Goal: Information Seeking & Learning: Understand process/instructions

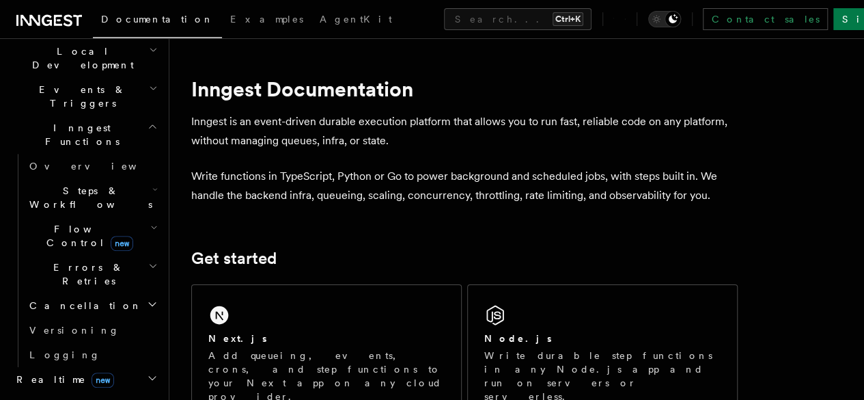
scroll to position [342, 0]
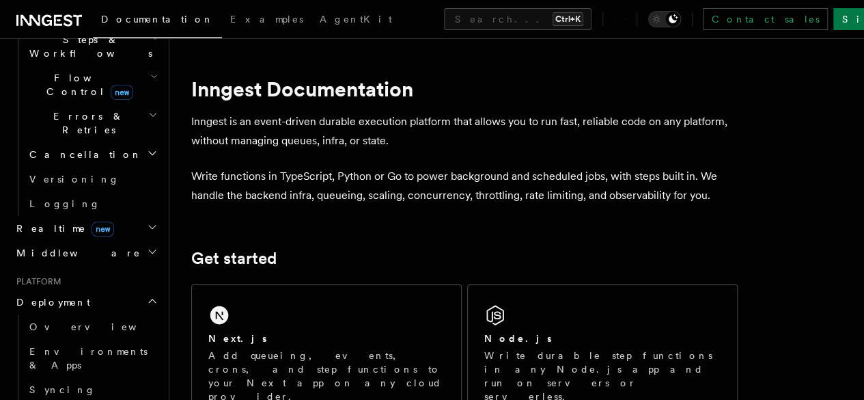
scroll to position [478, 0]
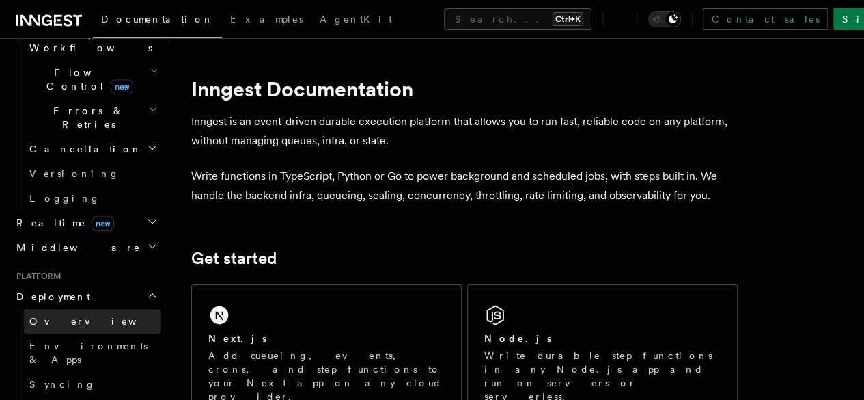
click at [67, 316] on span "Overview" at bounding box center [99, 321] width 141 height 11
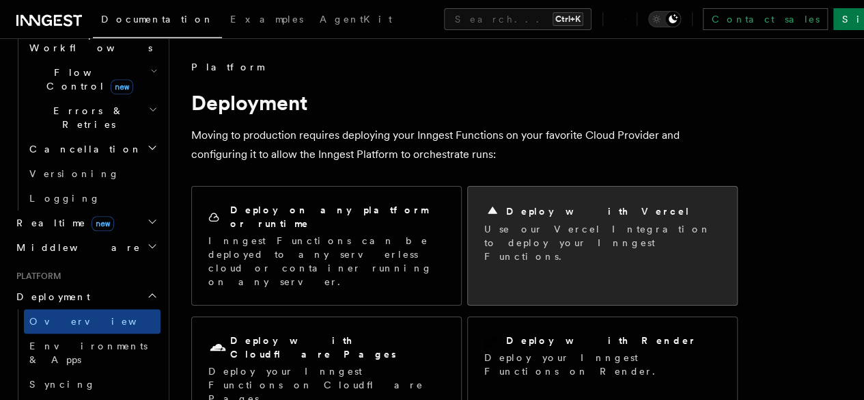
click at [547, 254] on div "Deploy with Vercel Use our Vercel Integration to deploy your Inngest Functions." at bounding box center [602, 233] width 269 height 93
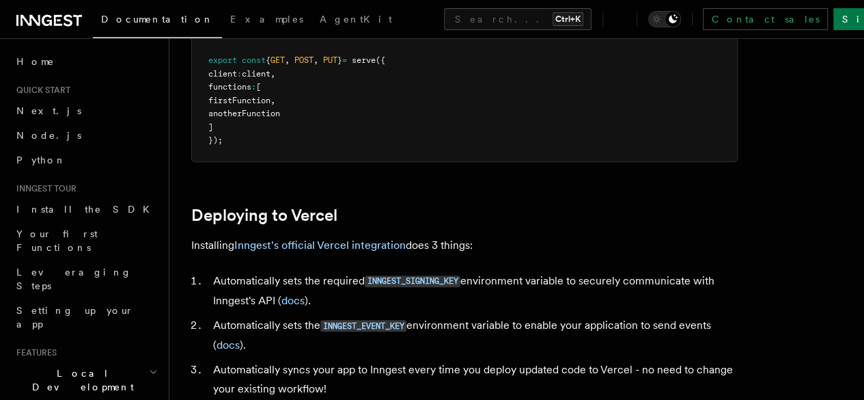
scroll to position [615, 0]
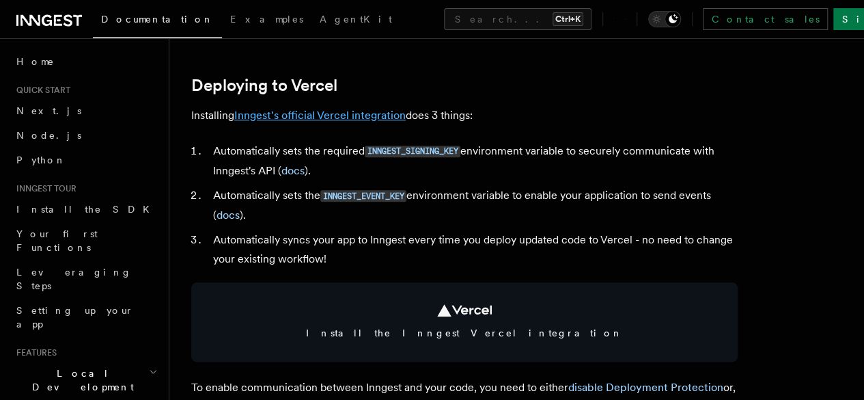
click at [356, 122] on link "Inngest's official Vercel integration" at bounding box center [320, 115] width 172 height 13
